Goal: Find specific page/section: Find specific page/section

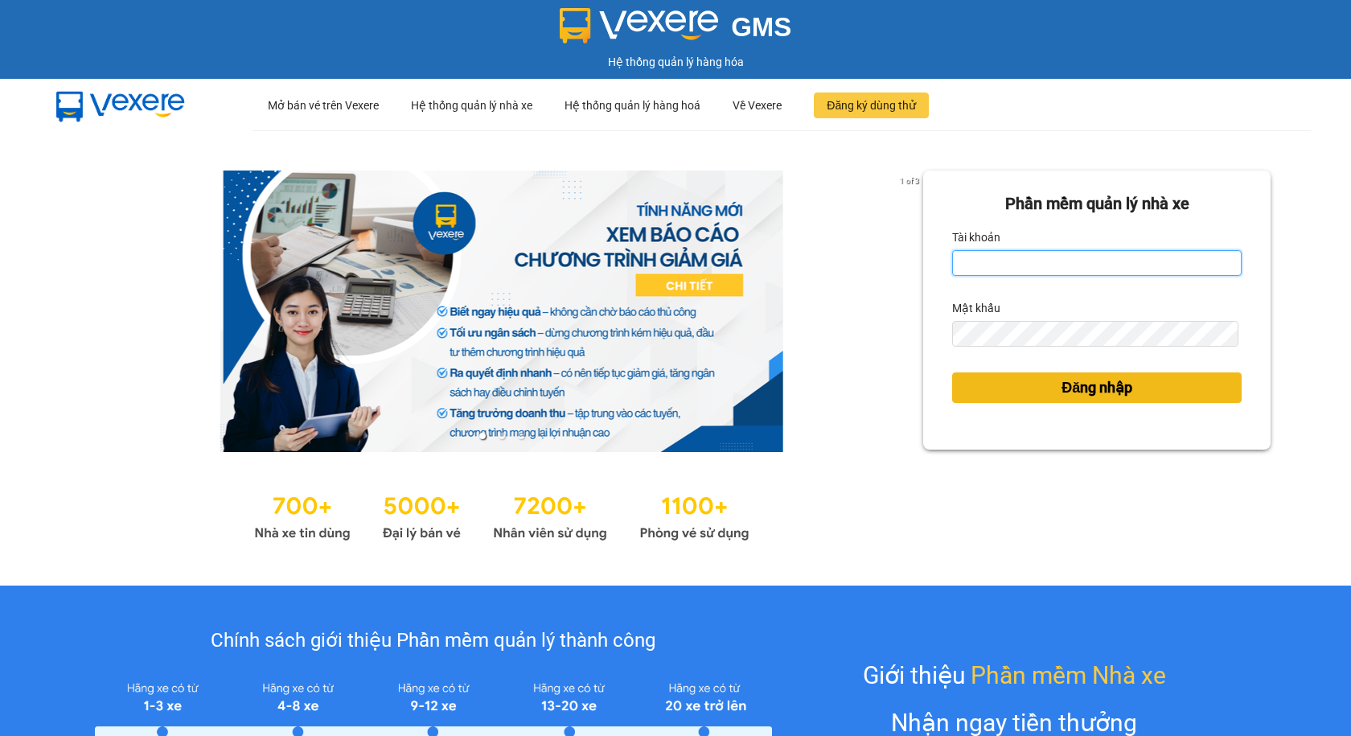
type input "thuyntt_kt.saoviet"
click at [1012, 389] on button "Đăng nhập" at bounding box center [1097, 387] width 290 height 31
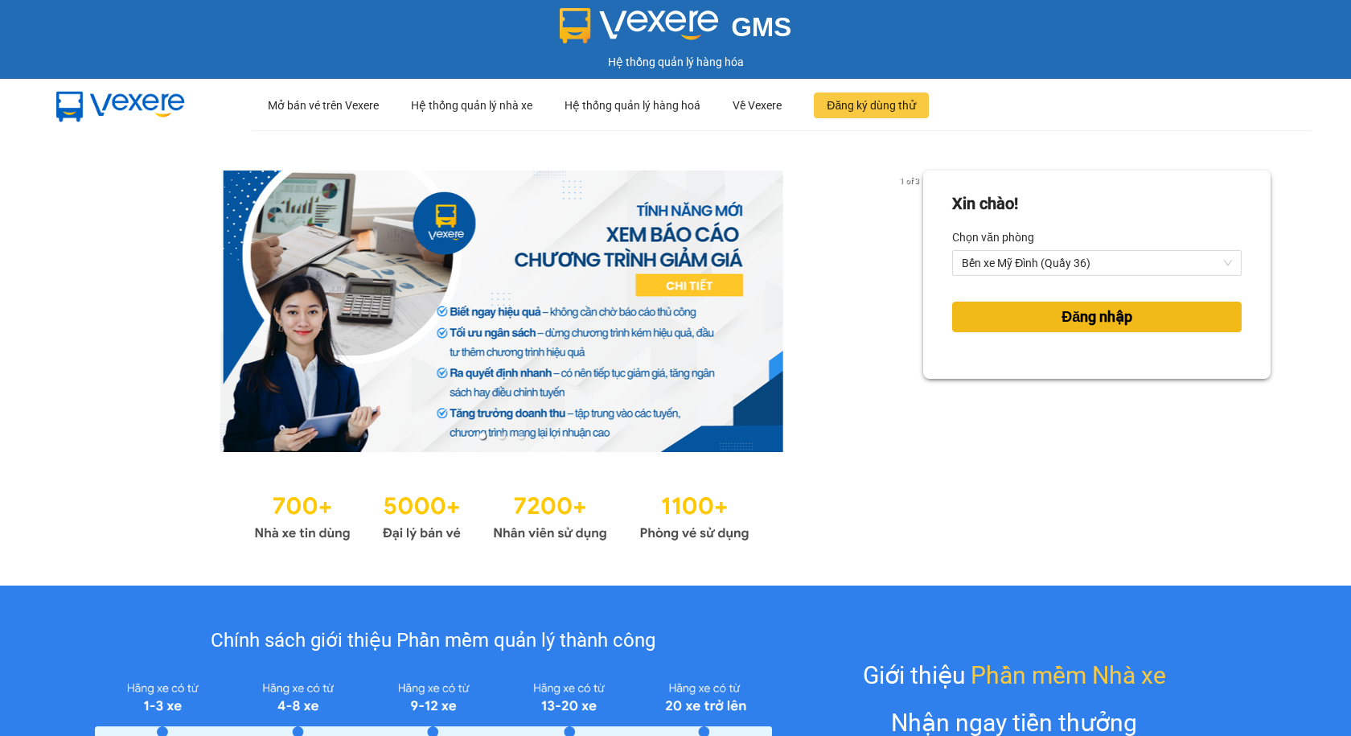
click at [994, 313] on button "Đăng nhập" at bounding box center [1097, 317] width 290 height 31
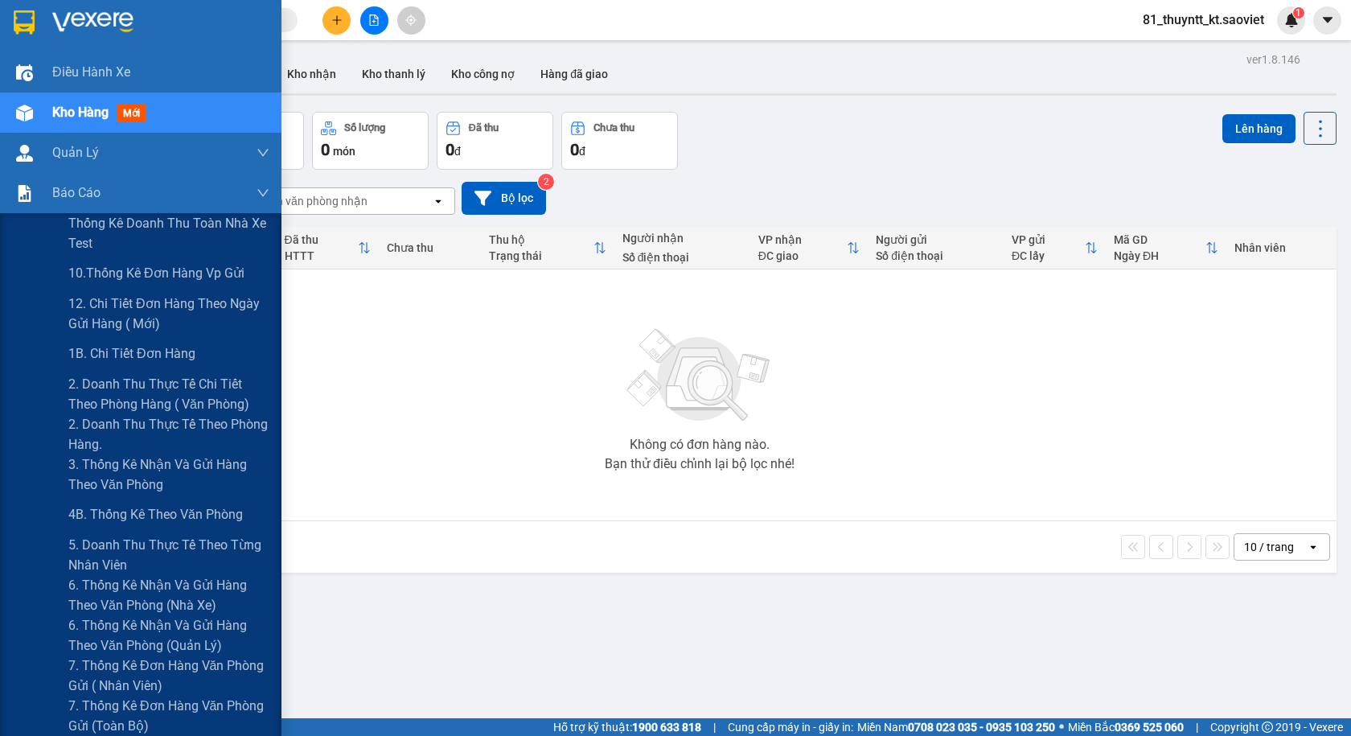
scroll to position [80, 0]
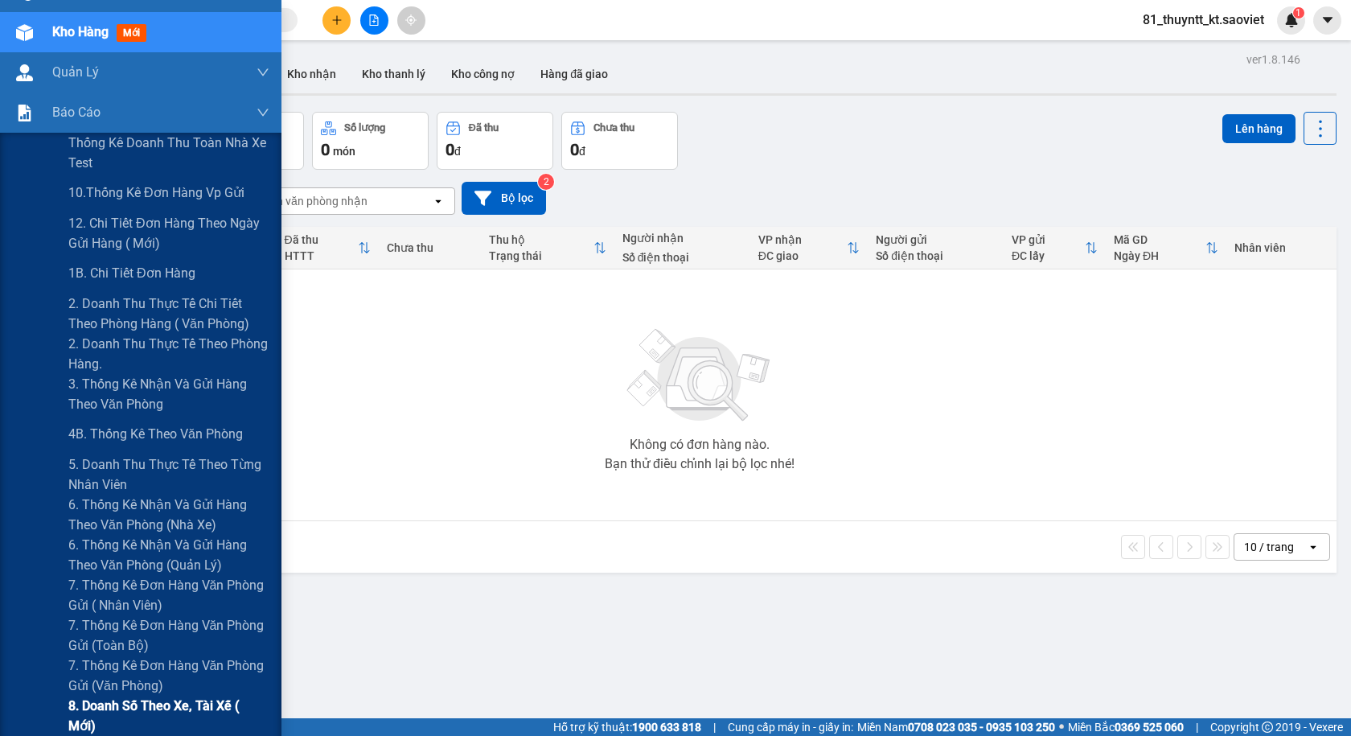
click at [134, 701] on span "8. Doanh số theo xe, tài xế ( mới)" at bounding box center [168, 716] width 201 height 40
